Goal: Navigation & Orientation: Find specific page/section

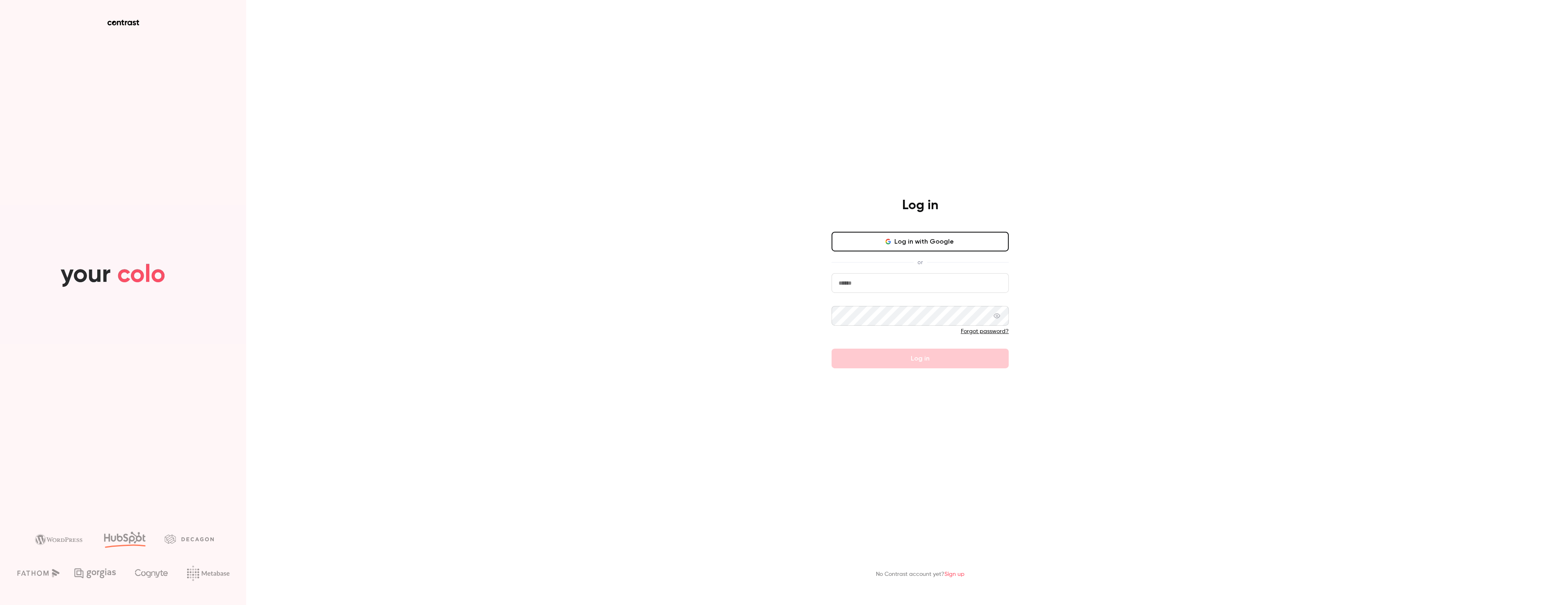
click at [903, 284] on input "email" at bounding box center [921, 283] width 177 height 19
click at [0, 605] on com-1password-button at bounding box center [0, 605] width 0 height 0
type input "**********"
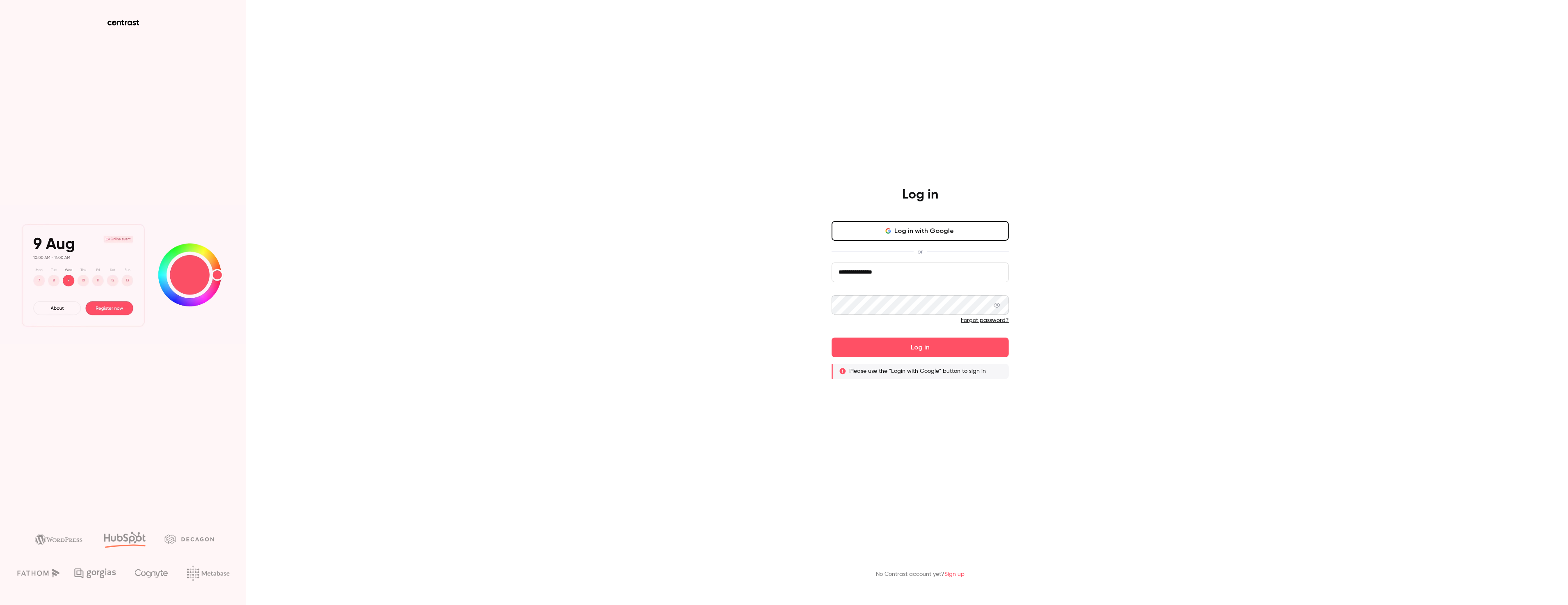
click at [914, 230] on button "Log in with Google" at bounding box center [921, 231] width 177 height 19
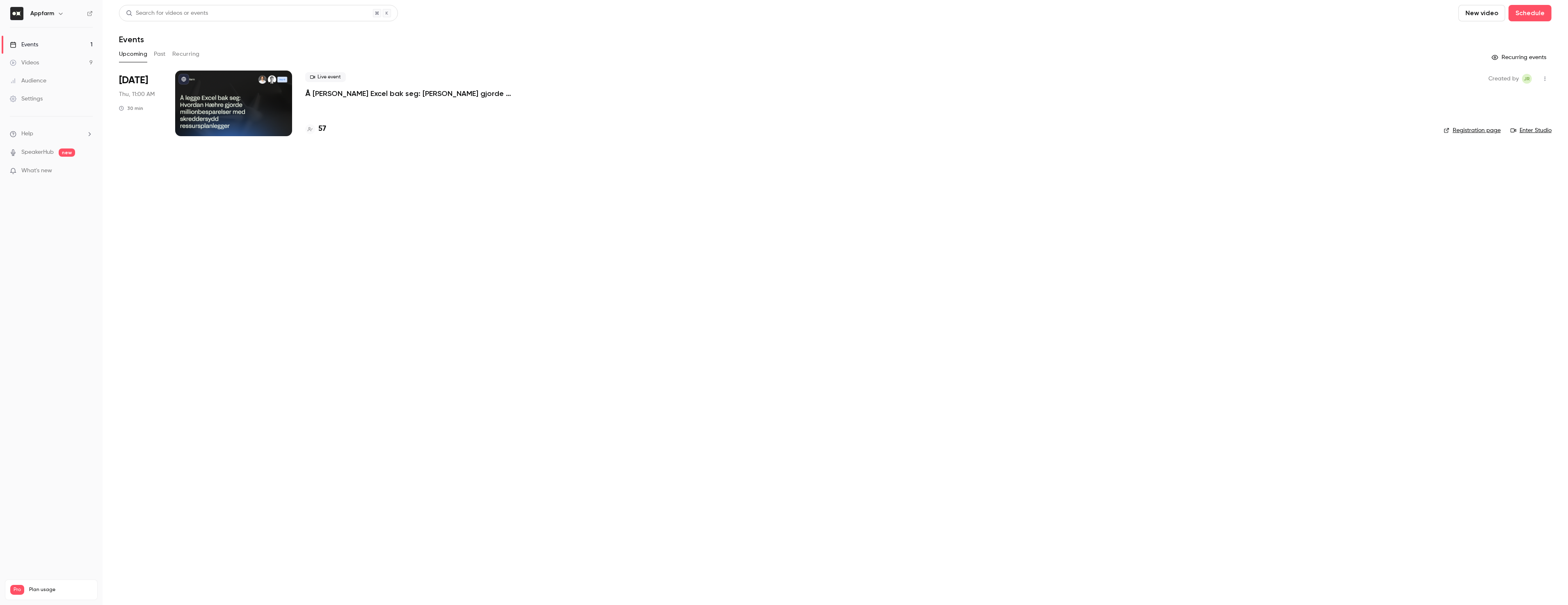
click at [308, 279] on main "Search for videos or events New video Schedule Events Upcoming Past Recurring R…" at bounding box center [835, 302] width 1465 height 605
click at [54, 173] on p "What's new" at bounding box center [44, 170] width 70 height 8
click at [466, 319] on div at bounding box center [784, 302] width 1568 height 605
click at [30, 45] on div "Events" at bounding box center [24, 45] width 28 height 8
click at [37, 78] on div "Audience" at bounding box center [28, 81] width 37 height 8
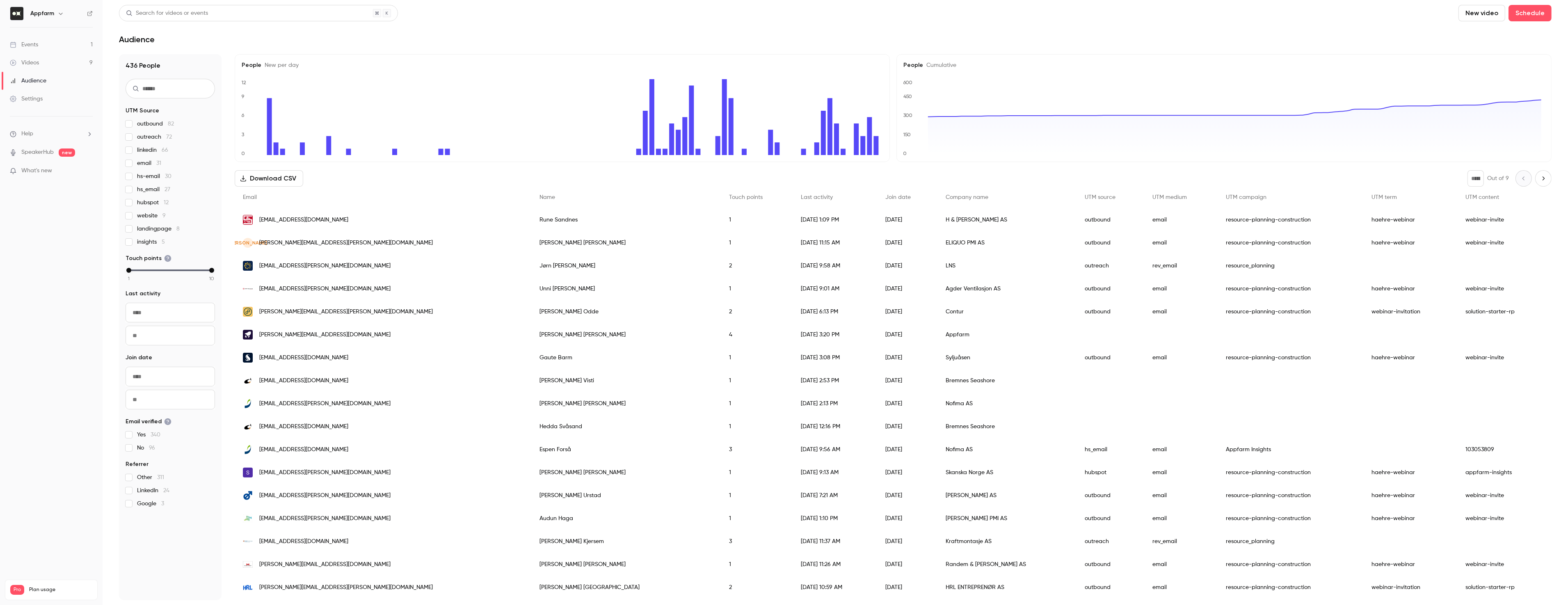
click at [152, 534] on div "436 People UTM Source outbound 82 outreach 72 linkedin 66 email 31 hs-email 30 …" at bounding box center [171, 327] width 103 height 546
click at [683, 26] on header "Search for videos or events New video Schedule Audience" at bounding box center [835, 24] width 1433 height 40
